Goal: Check status

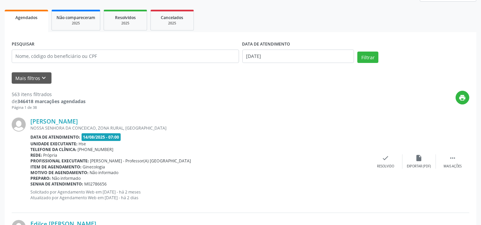
scroll to position [44, 0]
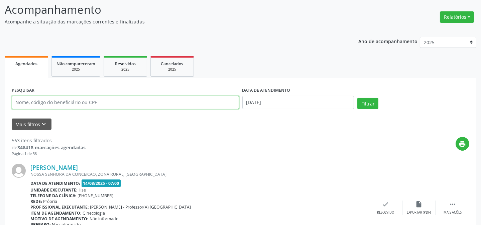
click at [110, 99] on input "text" at bounding box center [125, 102] width 227 height 13
type input "71840893400"
click at [43, 104] on input "71840893400" at bounding box center [125, 102] width 227 height 13
drag, startPoint x: 59, startPoint y: 104, endPoint x: 0, endPoint y: 104, distance: 58.5
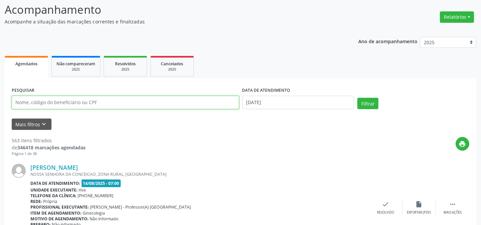
type input "71840893400"
click at [77, 108] on input "71840893400" at bounding box center [125, 102] width 227 height 13
drag, startPoint x: 64, startPoint y: 105, endPoint x: 3, endPoint y: 93, distance: 62.2
click at [50, 96] on input "text" at bounding box center [125, 102] width 227 height 13
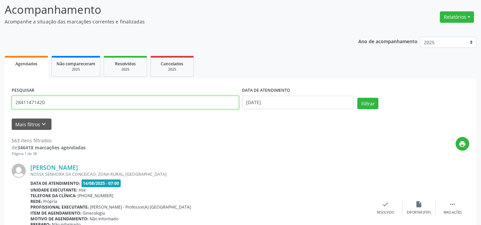
type input "28411471420"
click at [357, 98] on button "Filtrar" at bounding box center [367, 103] width 21 height 11
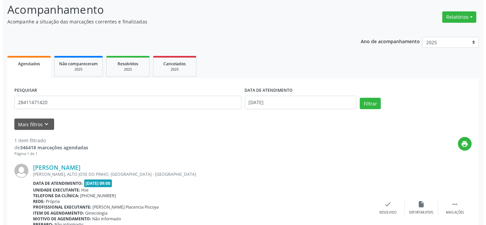
scroll to position [89, 0]
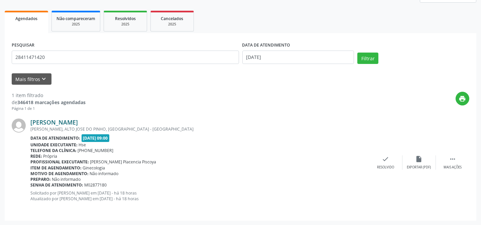
click at [78, 119] on link "[PERSON_NAME]" at bounding box center [53, 121] width 47 height 7
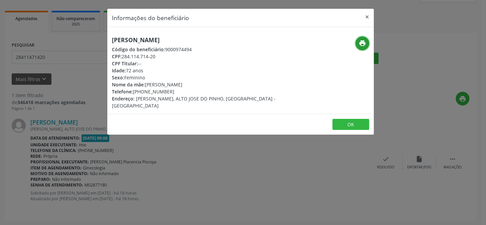
click at [363, 46] on icon "print" at bounding box center [362, 42] width 7 height 7
